Goal: Task Accomplishment & Management: Complete application form

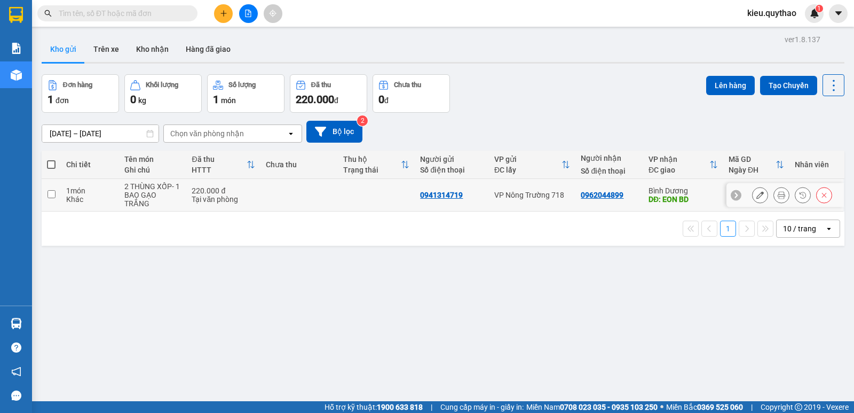
click at [49, 195] on input "checkbox" at bounding box center [51, 194] width 8 height 8
checkbox input "true"
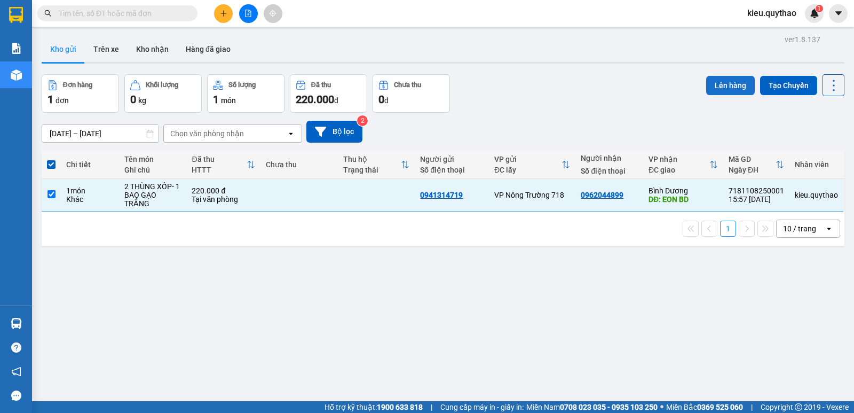
click at [738, 88] on button "Lên hàng" at bounding box center [730, 85] width 49 height 19
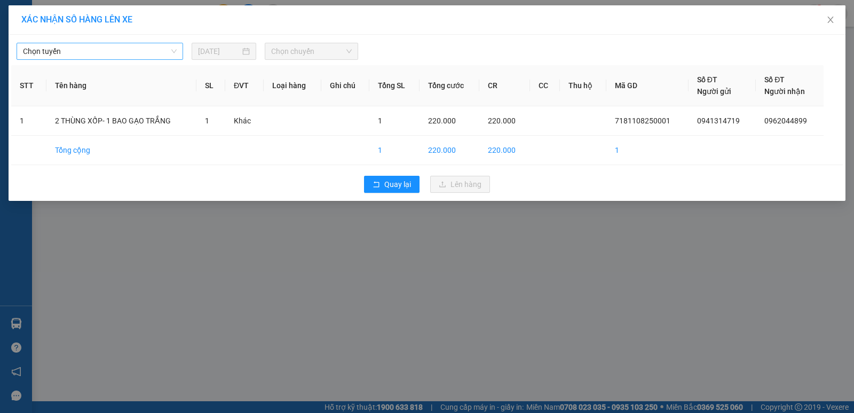
click at [140, 50] on span "Chọn tuyến" at bounding box center [100, 51] width 154 height 16
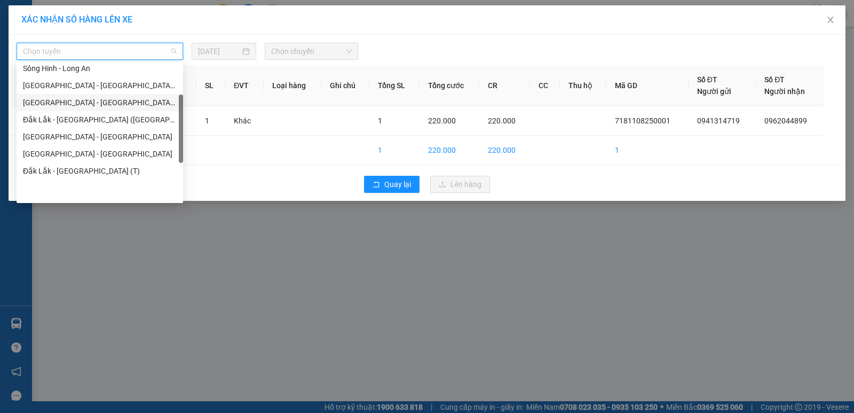
scroll to position [53, 0]
click at [104, 122] on div "Sông Hinh - Long An" at bounding box center [100, 122] width 154 height 12
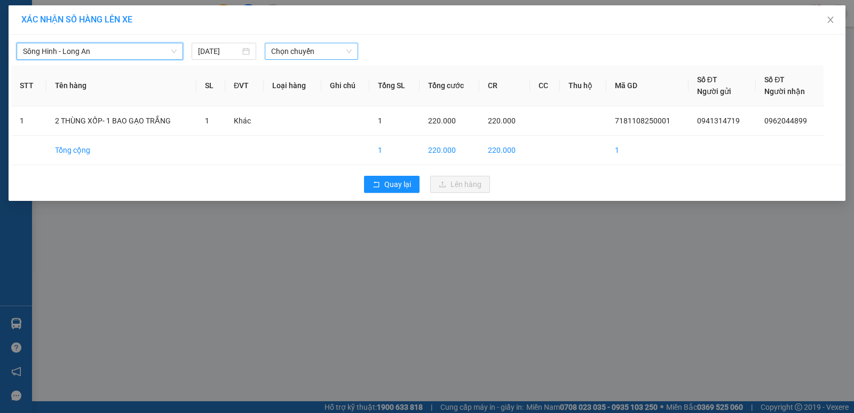
click at [306, 53] on span "Chọn chuyến" at bounding box center [311, 51] width 81 height 16
click at [282, 57] on span "Chọn chuyến" at bounding box center [311, 51] width 81 height 16
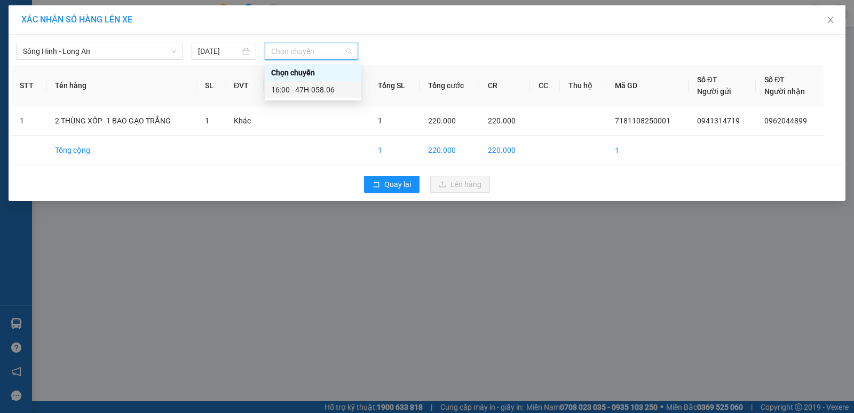
click at [297, 88] on div "16:00 - 47H-058.06" at bounding box center [312, 90] width 83 height 12
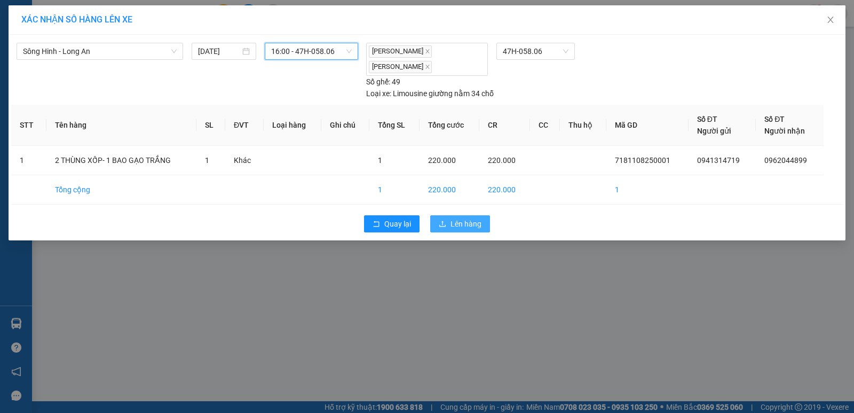
click at [460, 223] on span "Lên hàng" at bounding box center [465, 224] width 31 height 12
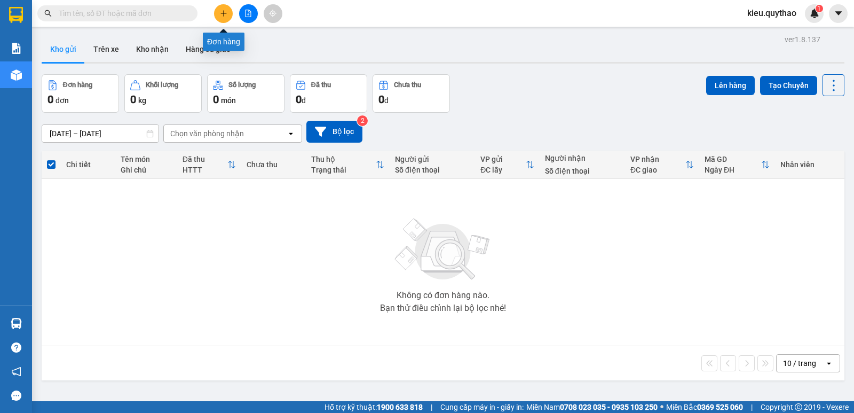
click at [220, 13] on icon "plus" at bounding box center [223, 13] width 7 height 7
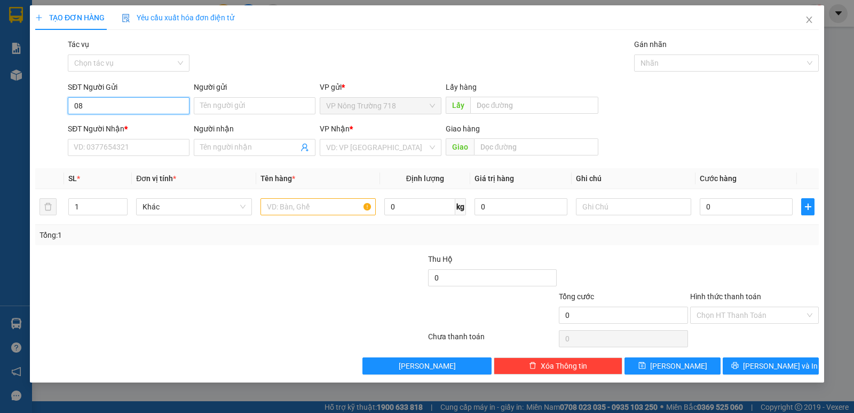
type input "0"
type input "0355951062"
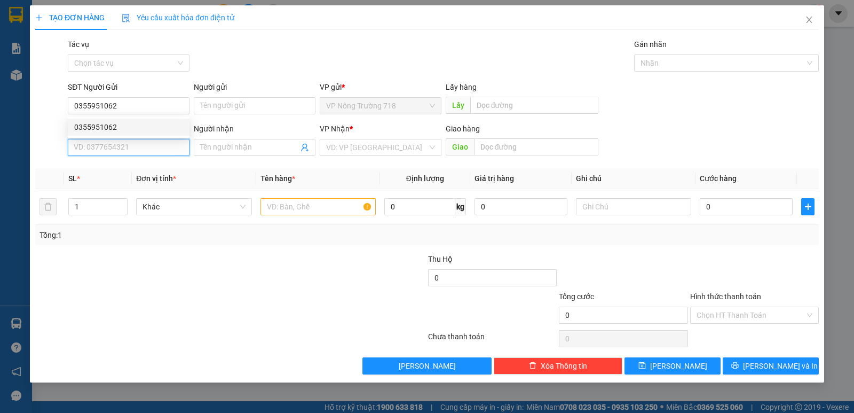
click at [122, 145] on input "SĐT Người Nhận *" at bounding box center [129, 147] width 122 height 17
click at [128, 168] on div "0889785872" at bounding box center [128, 169] width 109 height 12
type input "0889785872"
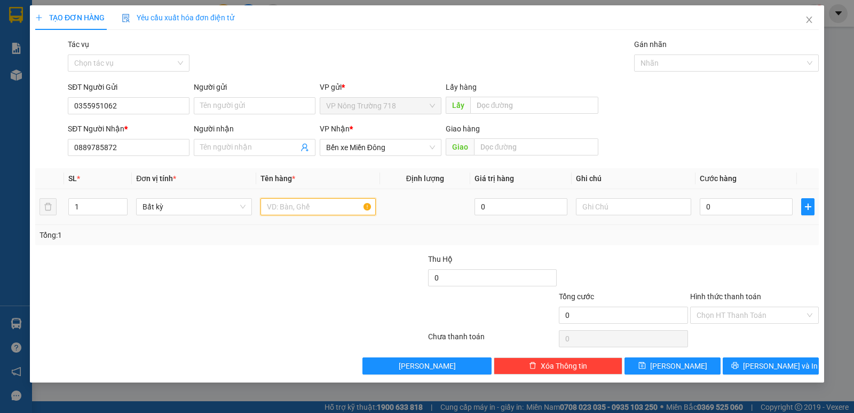
click at [282, 203] on input "text" at bounding box center [317, 206] width 115 height 17
type input "2 thùng GIẤY"
click at [731, 204] on input "0" at bounding box center [746, 206] width 93 height 17
click at [725, 205] on input "0" at bounding box center [746, 206] width 93 height 17
click at [715, 209] on input "0" at bounding box center [746, 206] width 93 height 17
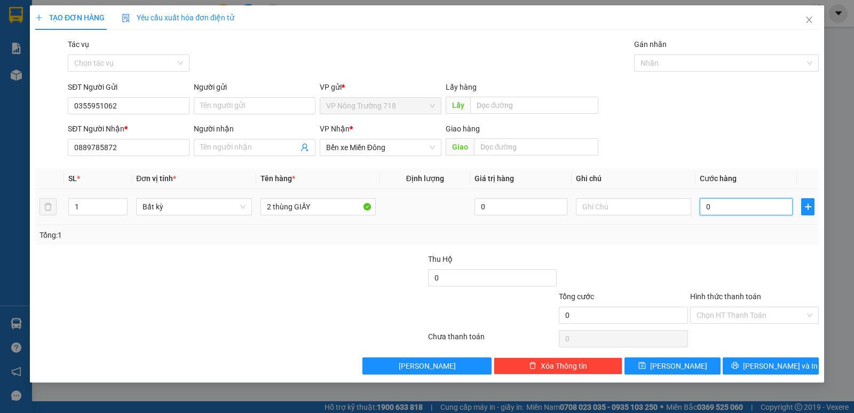
click at [701, 204] on input "0" at bounding box center [746, 206] width 93 height 17
type input "10"
type input "120"
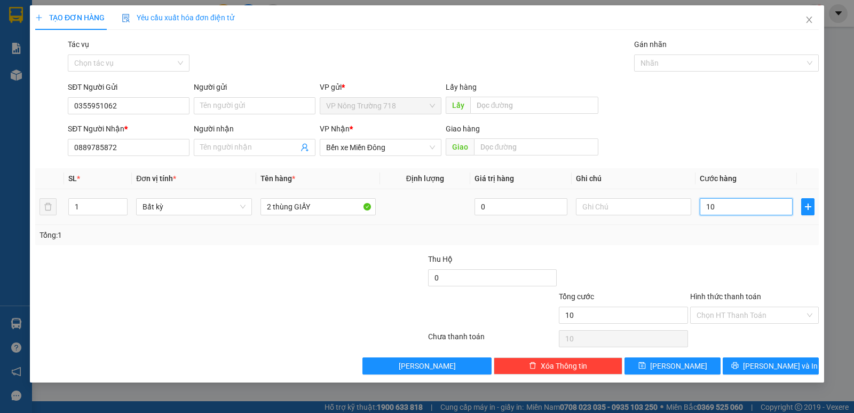
type input "120"
type input "1.200"
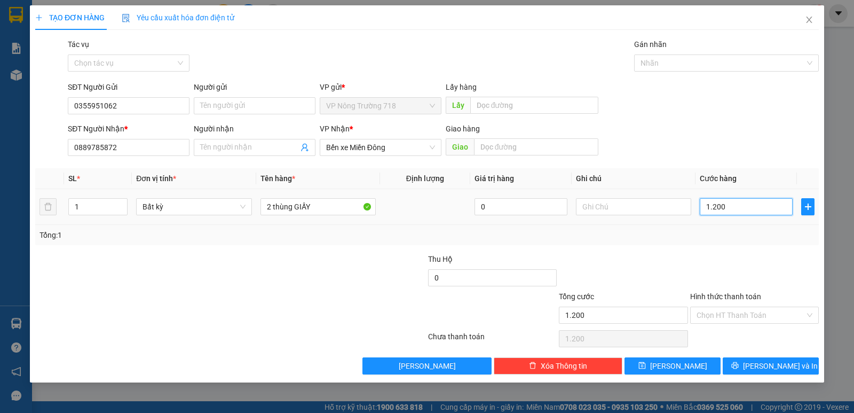
type input "12.000"
type input "120.000"
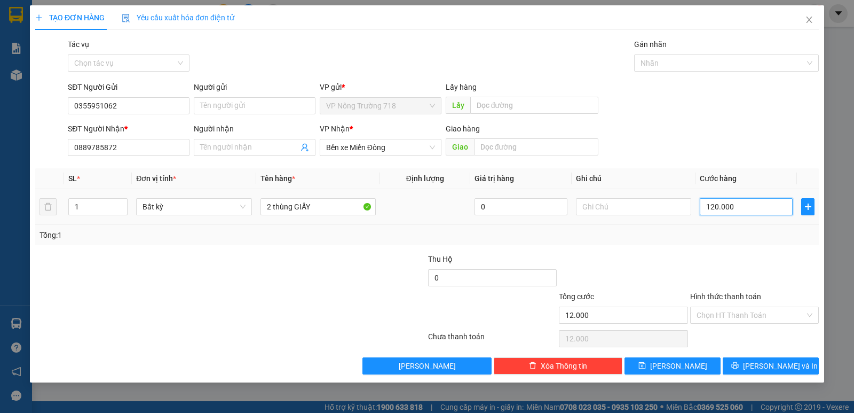
type input "120.000"
click at [748, 314] on input "Hình thức thanh toán" at bounding box center [750, 315] width 108 height 16
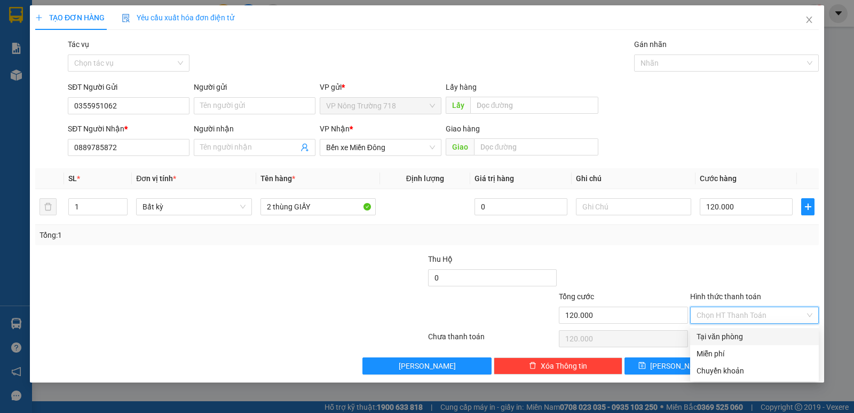
click at [740, 333] on div "Tại văn phòng" at bounding box center [754, 336] width 116 height 12
type input "0"
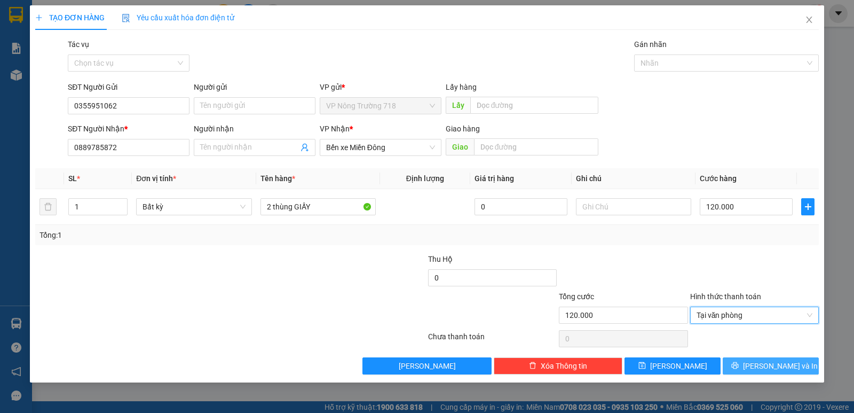
click at [739, 362] on icon "printer" at bounding box center [734, 364] width 7 height 7
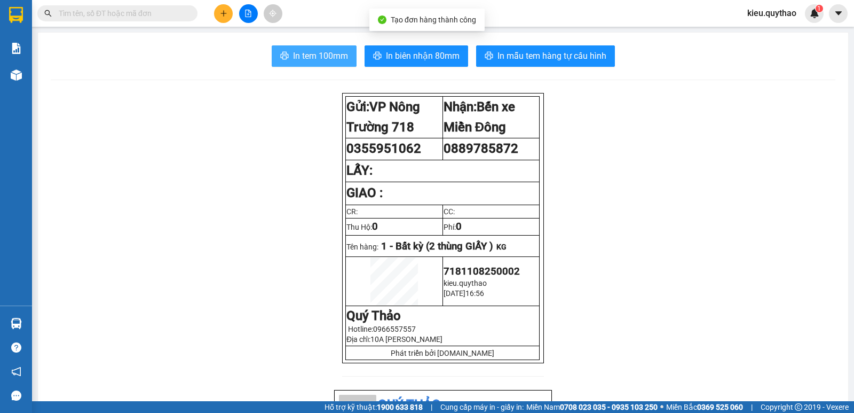
click at [337, 51] on span "In tem 100mm" at bounding box center [320, 55] width 55 height 13
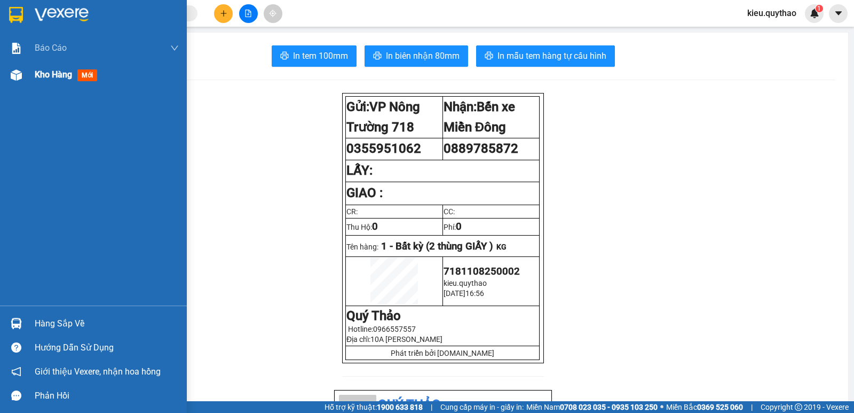
click at [20, 73] on img at bounding box center [16, 74] width 11 height 11
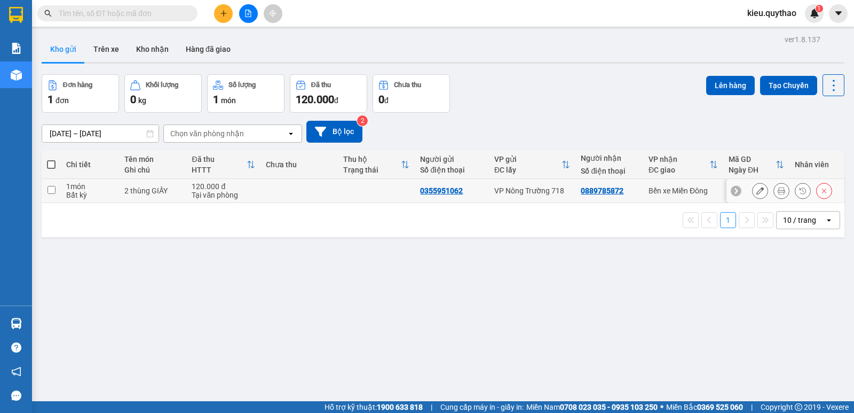
click at [49, 189] on input "checkbox" at bounding box center [51, 190] width 8 height 8
checkbox input "true"
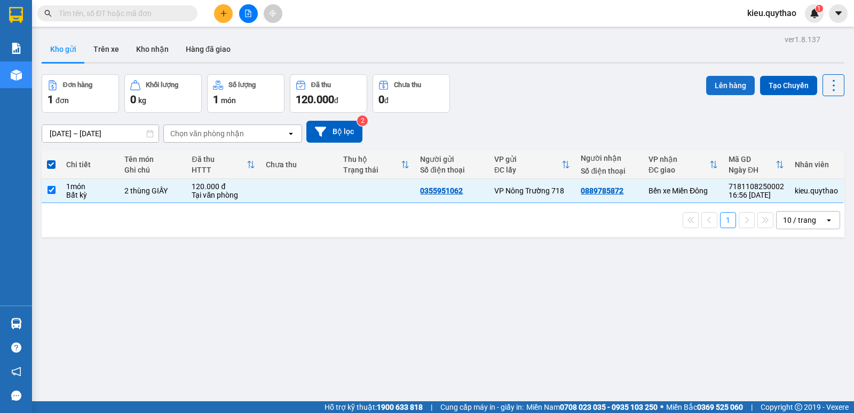
click at [720, 85] on button "Lên hàng" at bounding box center [730, 85] width 49 height 19
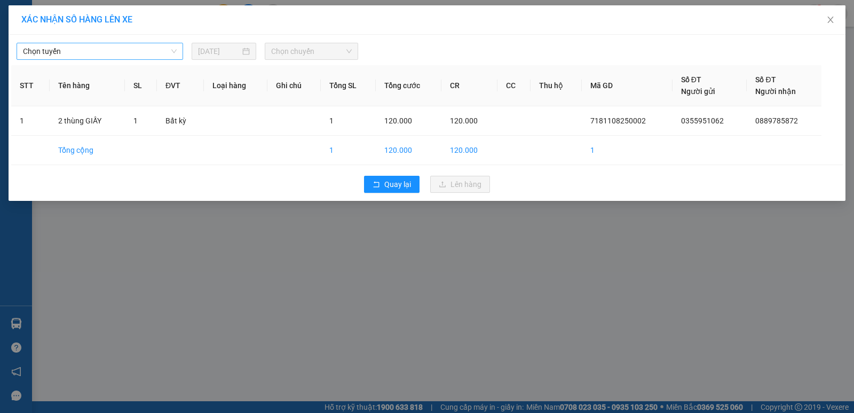
click at [149, 50] on span "Chọn tuyến" at bounding box center [100, 51] width 154 height 16
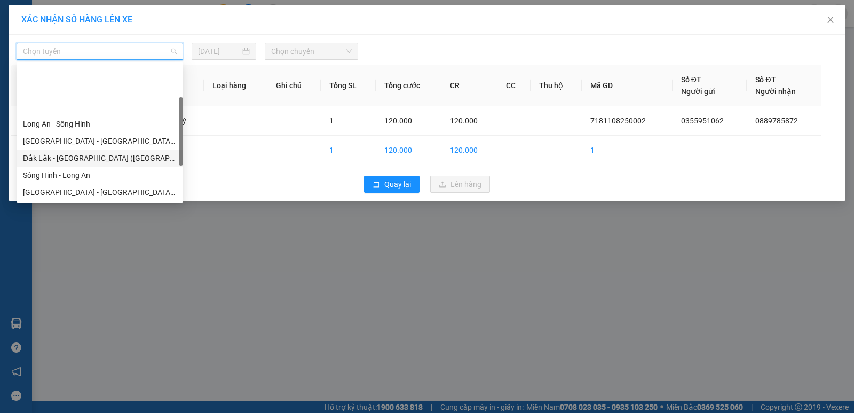
scroll to position [53, 0]
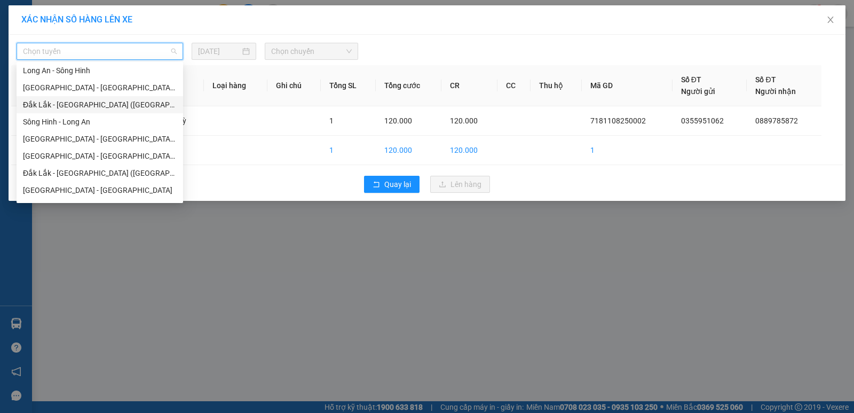
click at [121, 106] on div "Đắk Lắk - [GEOGRAPHIC_DATA] ([GEOGRAPHIC_DATA] mới)" at bounding box center [100, 105] width 154 height 12
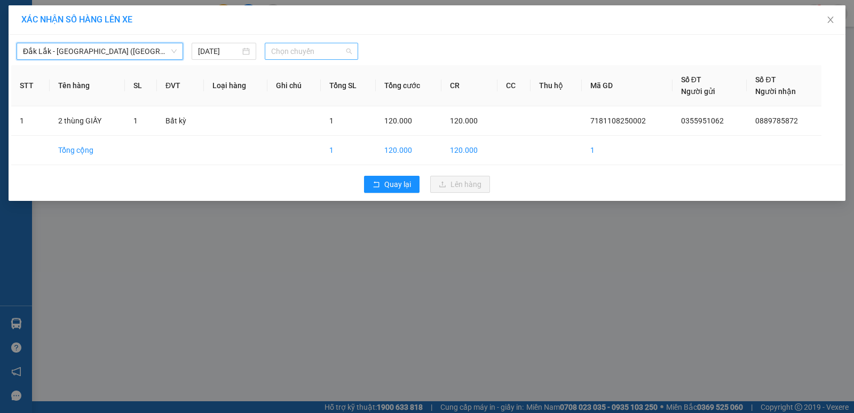
click at [332, 54] on span "Chọn chuyến" at bounding box center [311, 51] width 81 height 16
click at [311, 52] on span "Chọn chuyến" at bounding box center [311, 51] width 81 height 16
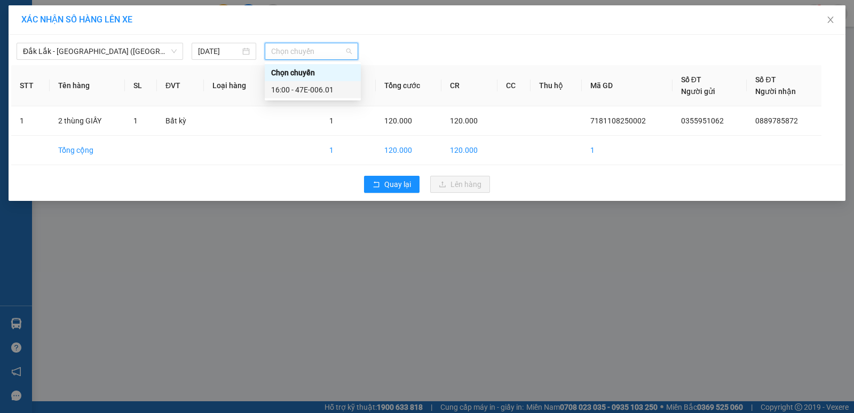
click at [323, 91] on div "16:00 - 47E-006.01" at bounding box center [312, 90] width 83 height 12
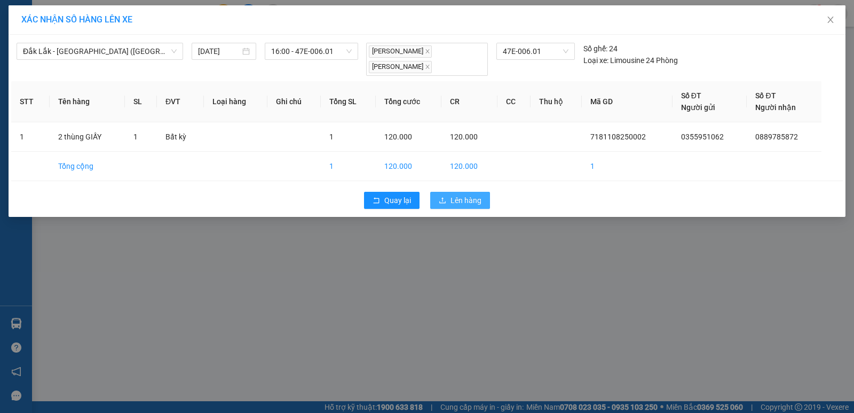
click at [464, 195] on span "Lên hàng" at bounding box center [465, 200] width 31 height 12
